Goal: Task Accomplishment & Management: Complete application form

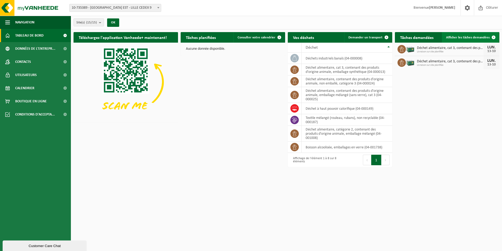
click at [474, 38] on span "Afficher les tâches demandées" at bounding box center [468, 37] width 44 height 3
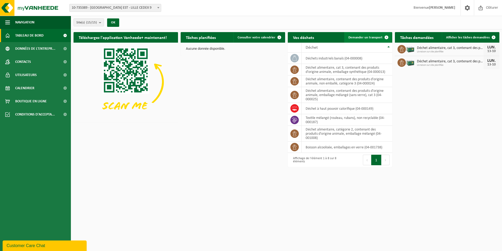
click at [371, 37] on span "Demander un transport" at bounding box center [366, 37] width 34 height 3
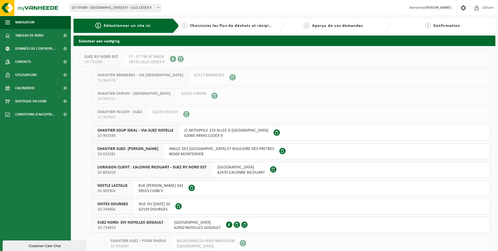
click at [164, 206] on span "62119 DOURGES" at bounding box center [154, 208] width 31 height 5
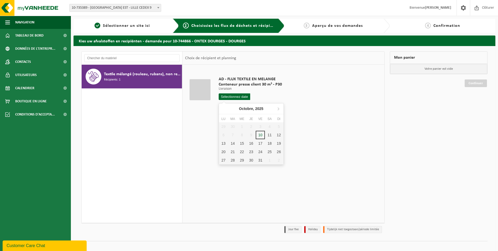
click at [242, 95] on input "text" at bounding box center [235, 96] width 32 height 7
click at [226, 143] on div "13" at bounding box center [223, 143] width 9 height 8
type input "à partir de 2025-10-13"
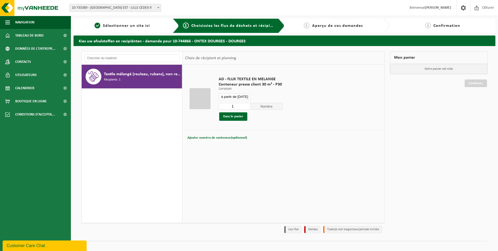
click at [240, 106] on input "1" at bounding box center [235, 106] width 32 height 7
type input "2"
click at [247, 105] on input "2" at bounding box center [235, 106] width 32 height 7
click at [237, 116] on button "Dans le panier" at bounding box center [233, 116] width 28 height 8
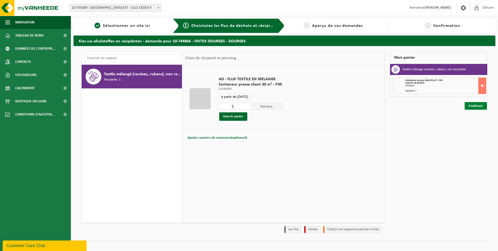
click at [481, 104] on link "Continuer" at bounding box center [476, 106] width 22 height 8
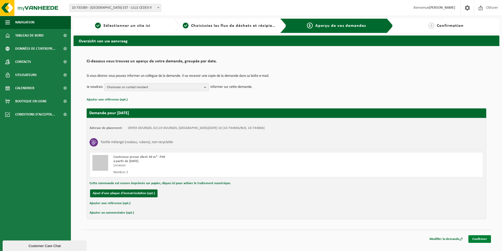
click at [485, 237] on link "Confirmer" at bounding box center [480, 239] width 23 height 8
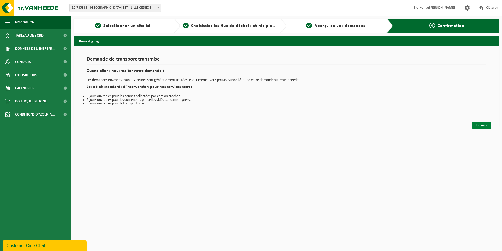
click at [482, 124] on link "Fermer" at bounding box center [482, 125] width 19 height 8
